Goal: Obtain resource: Download file/media

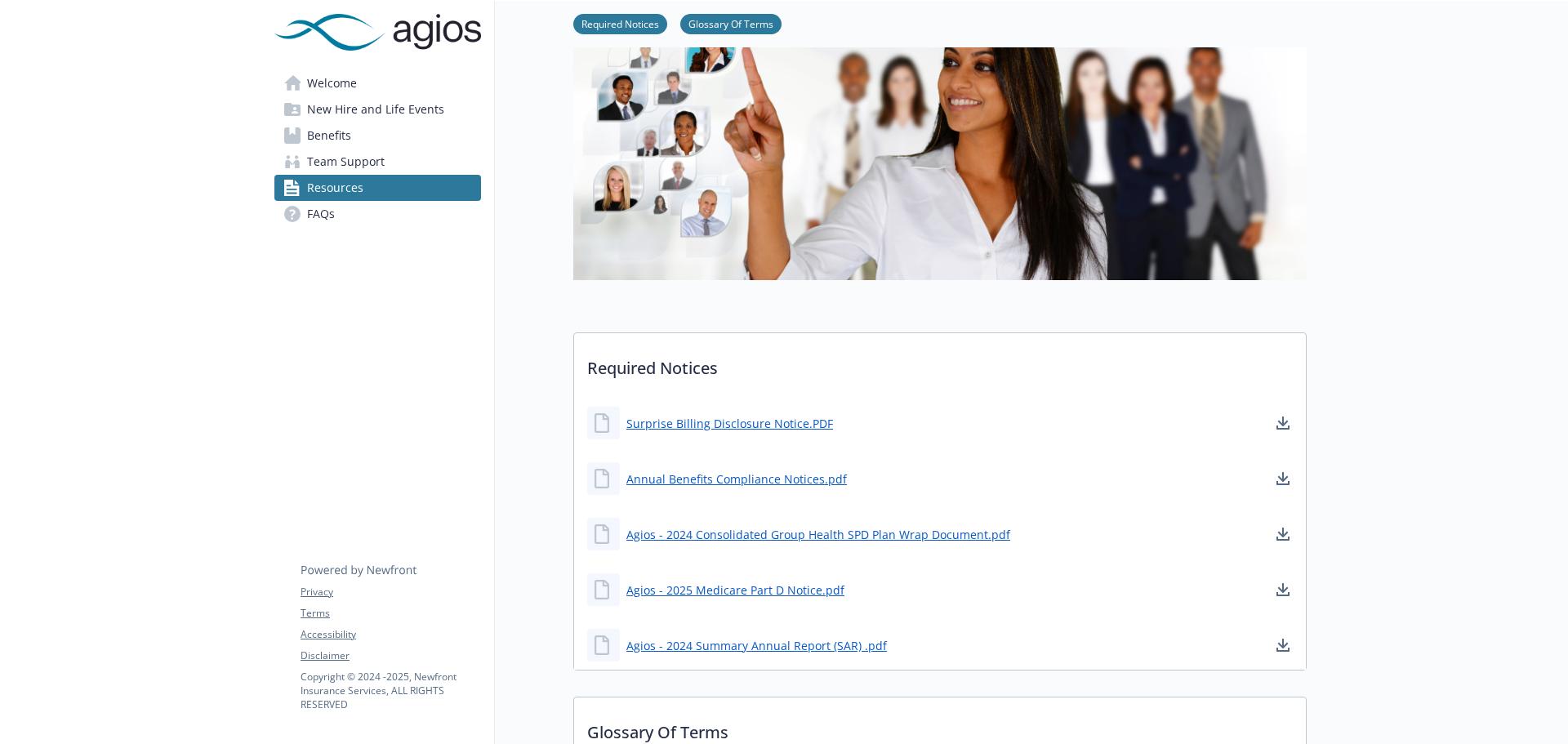
scroll to position [163, 0]
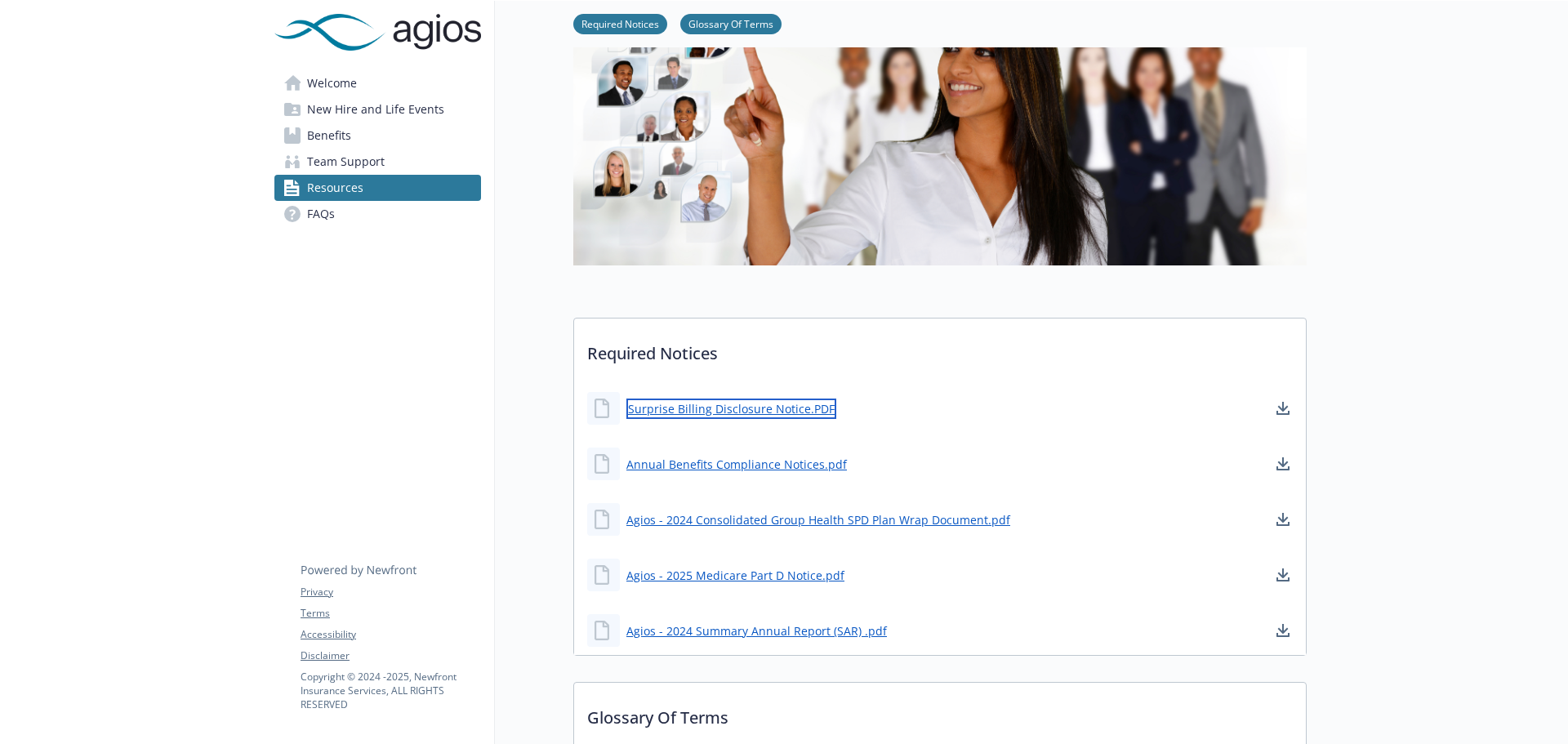
click at [757, 406] on link "Surprise Billing Disclosure Notice.PDF" at bounding box center [731, 409] width 210 height 21
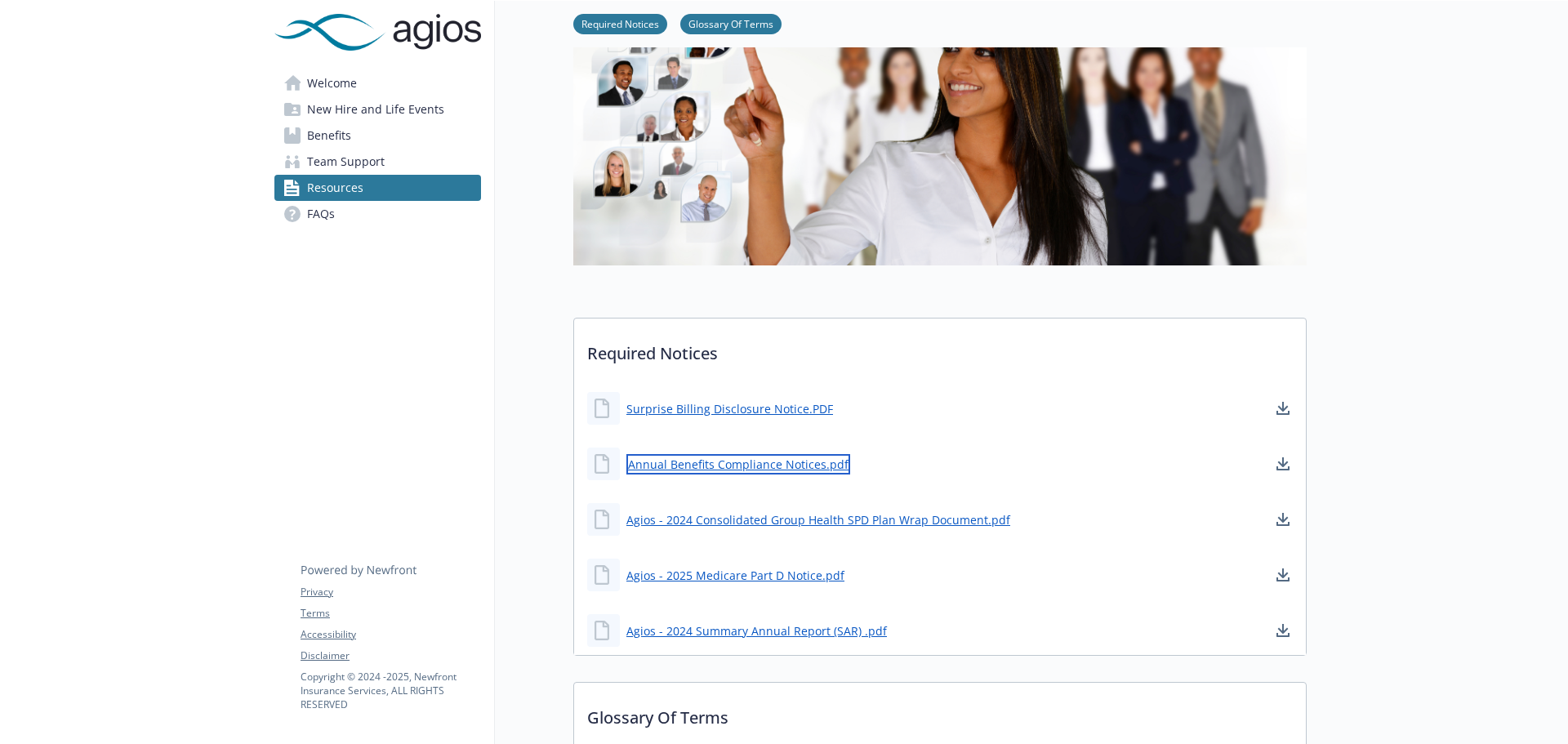
click at [776, 465] on link "Annual Benefits Compliance Notices.pdf" at bounding box center [739, 464] width 224 height 21
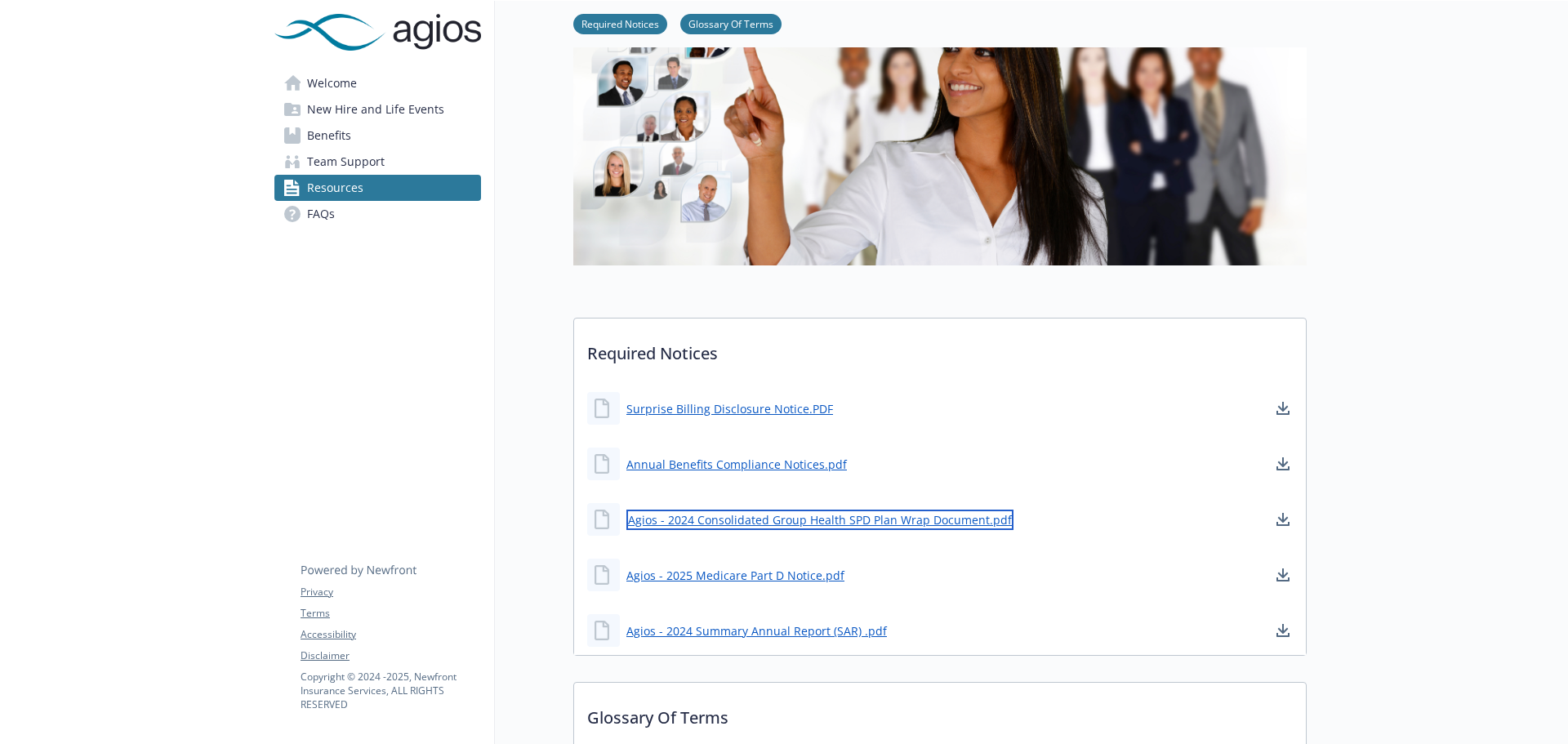
click at [742, 521] on link "Agios - 2024 Consolidated Group Health SPD Plan Wrap Document.pdf" at bounding box center [820, 520] width 387 height 21
